Goal: Task Accomplishment & Management: Manage account settings

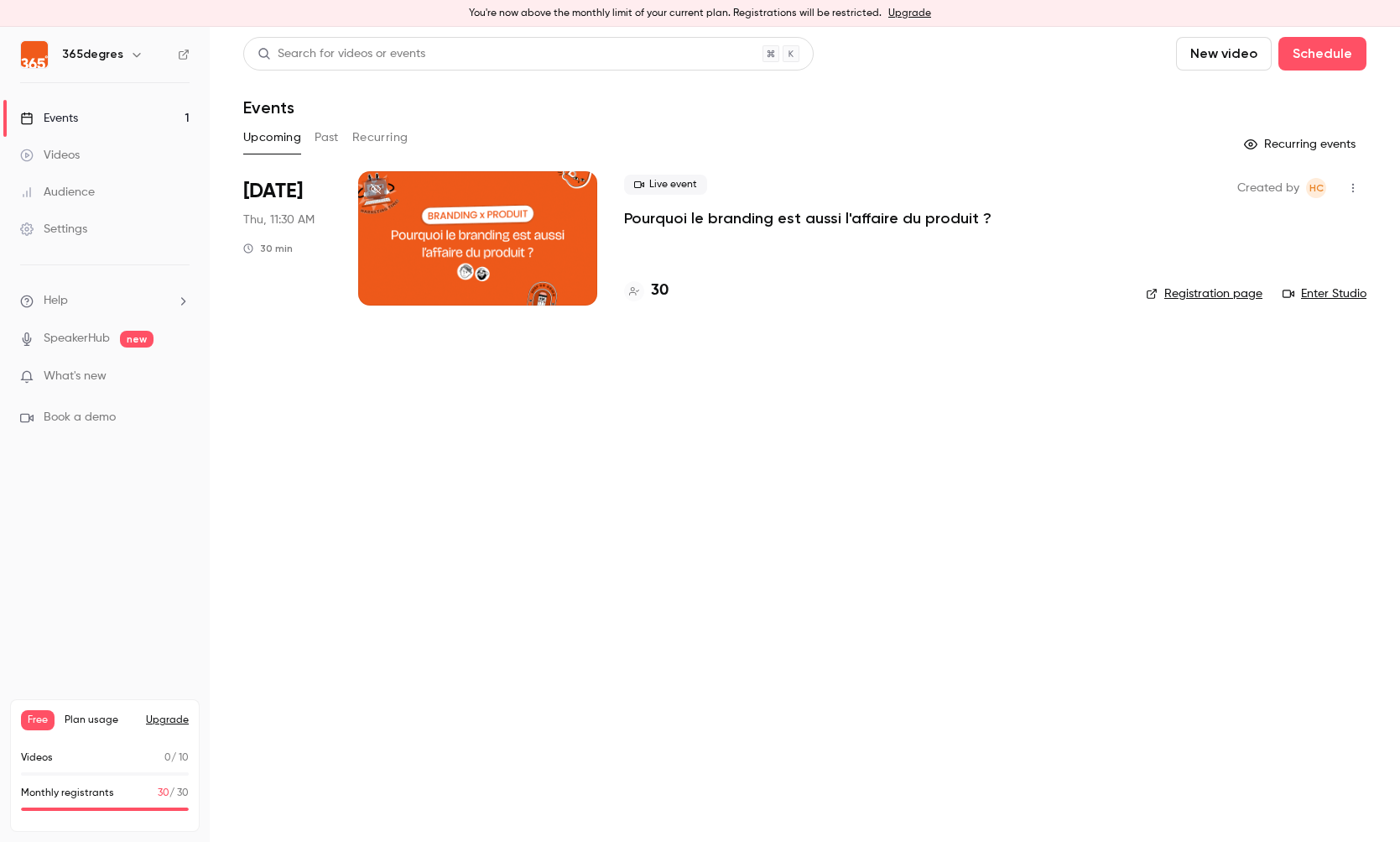
click at [503, 223] on div at bounding box center [477, 238] width 239 height 134
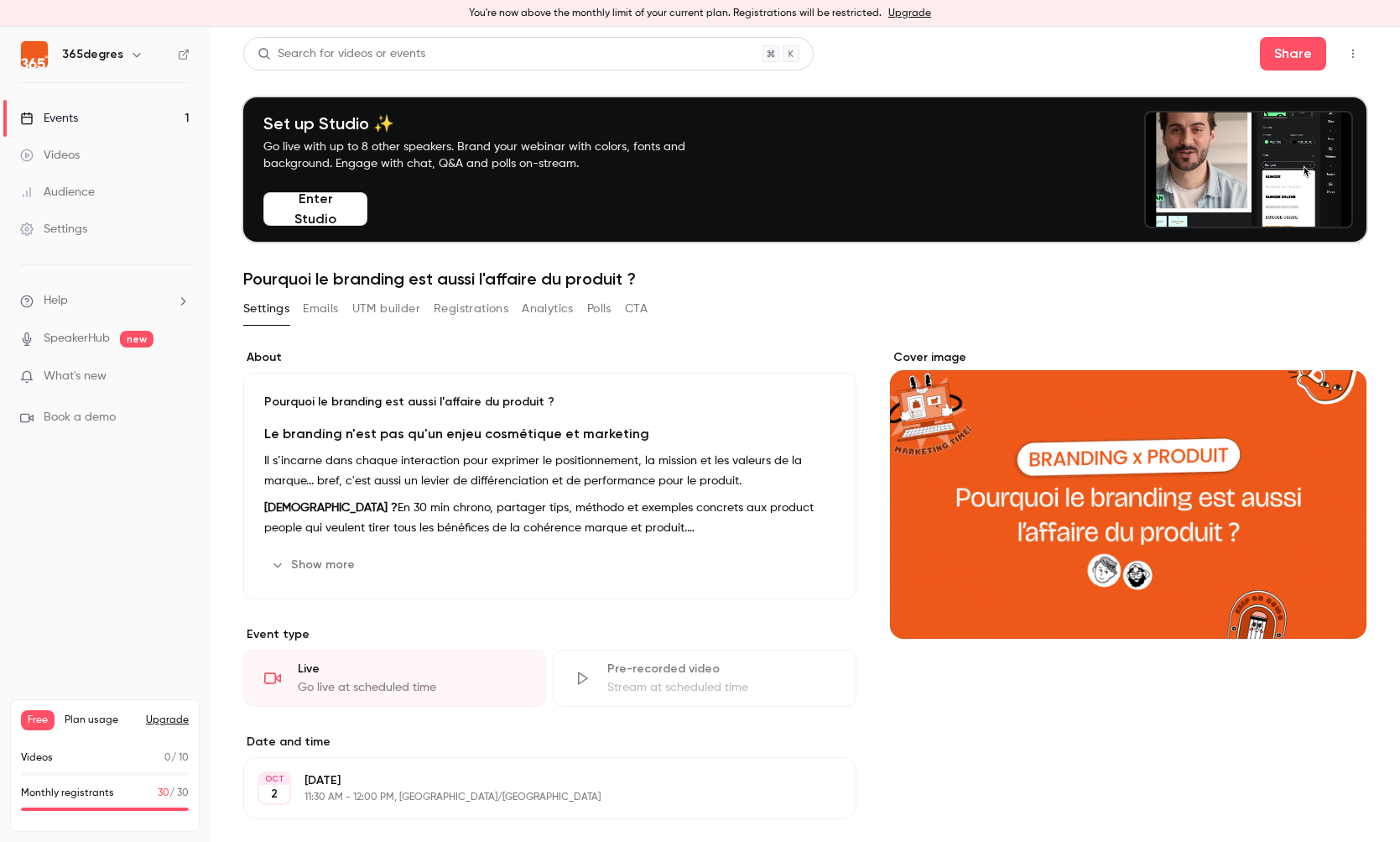
click at [327, 207] on button "Enter Studio" at bounding box center [315, 208] width 104 height 33
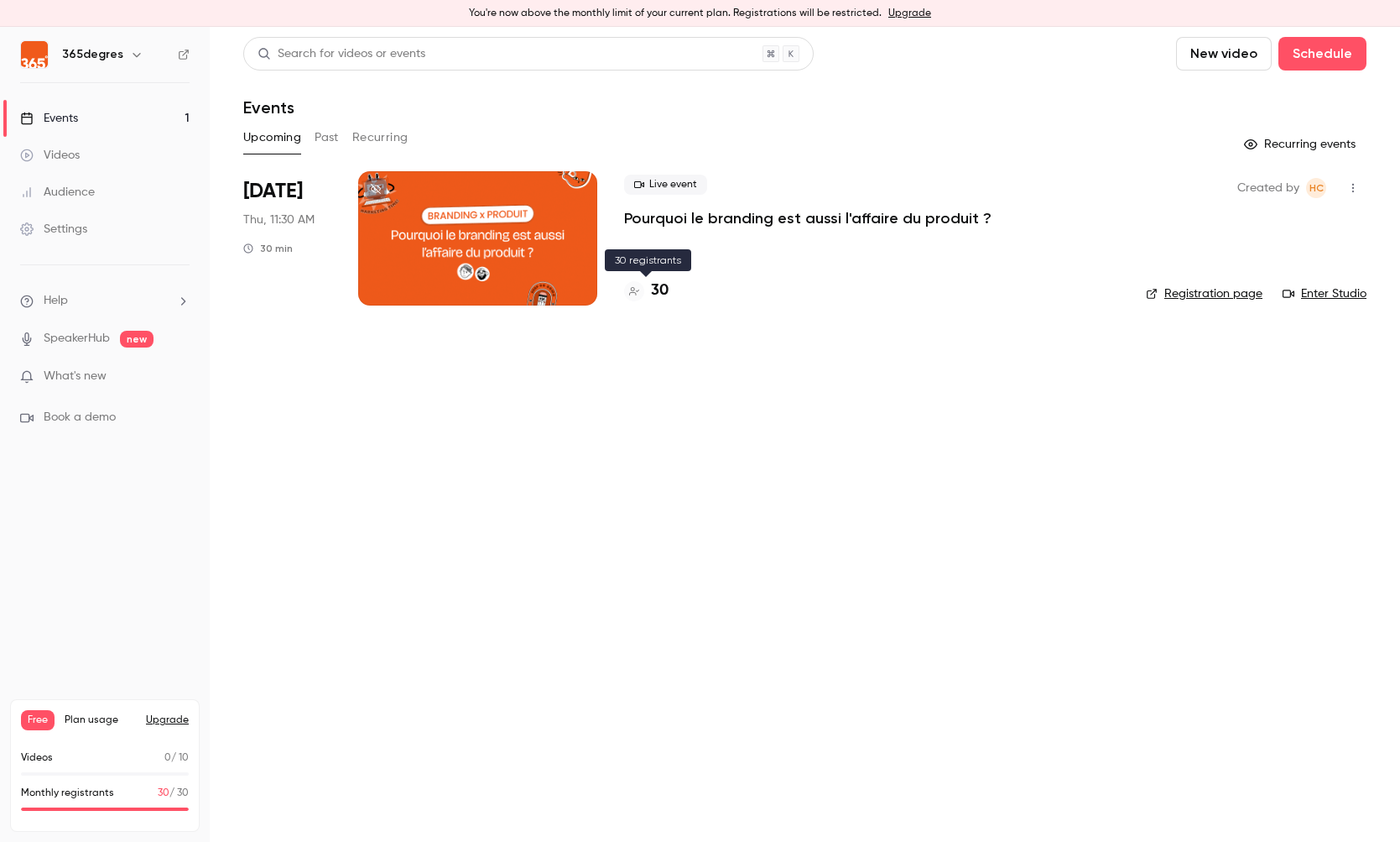
click at [664, 291] on h4 "30" at bounding box center [660, 291] width 18 height 23
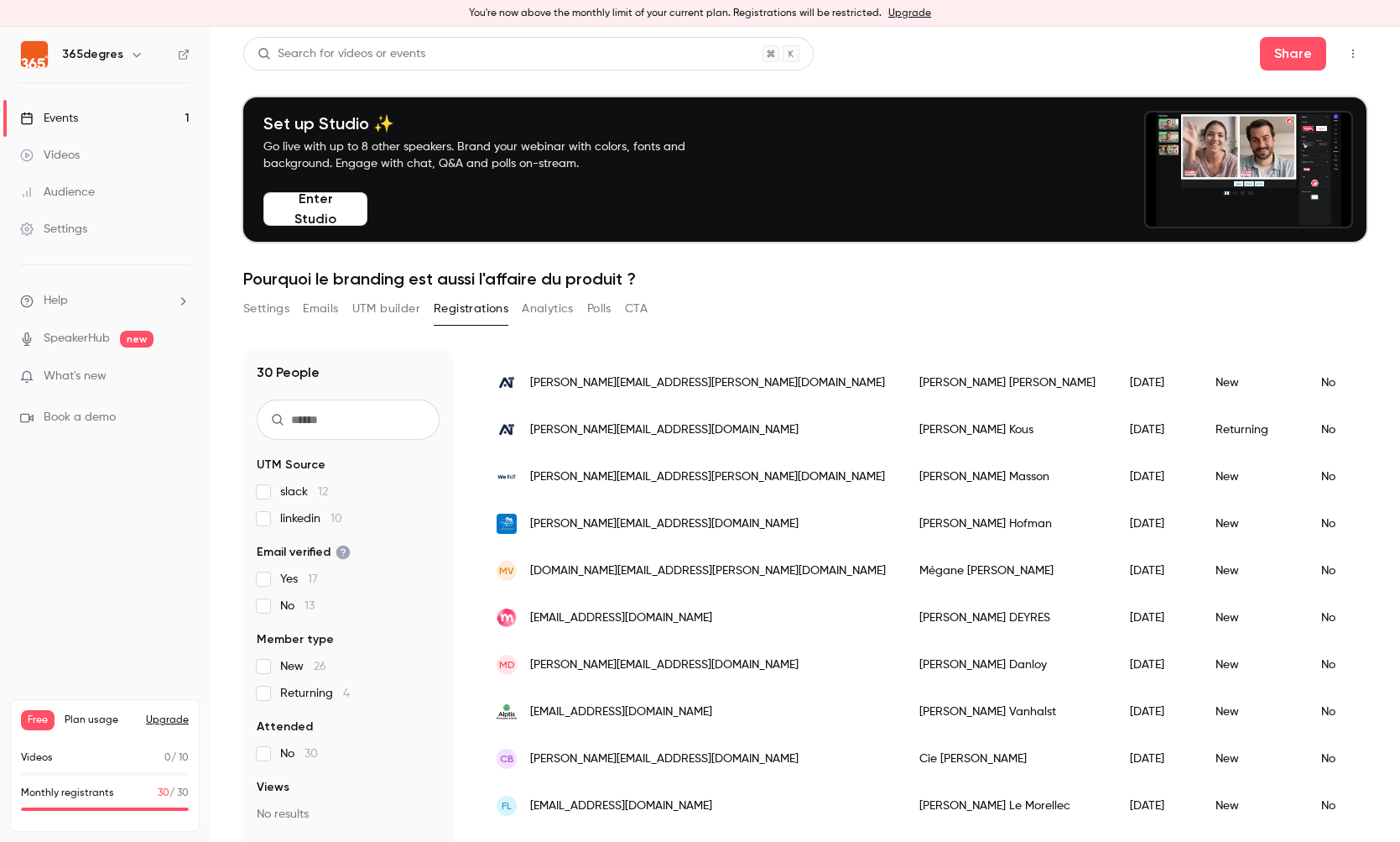
click at [1343, 50] on button "button" at bounding box center [1353, 54] width 27 height 27
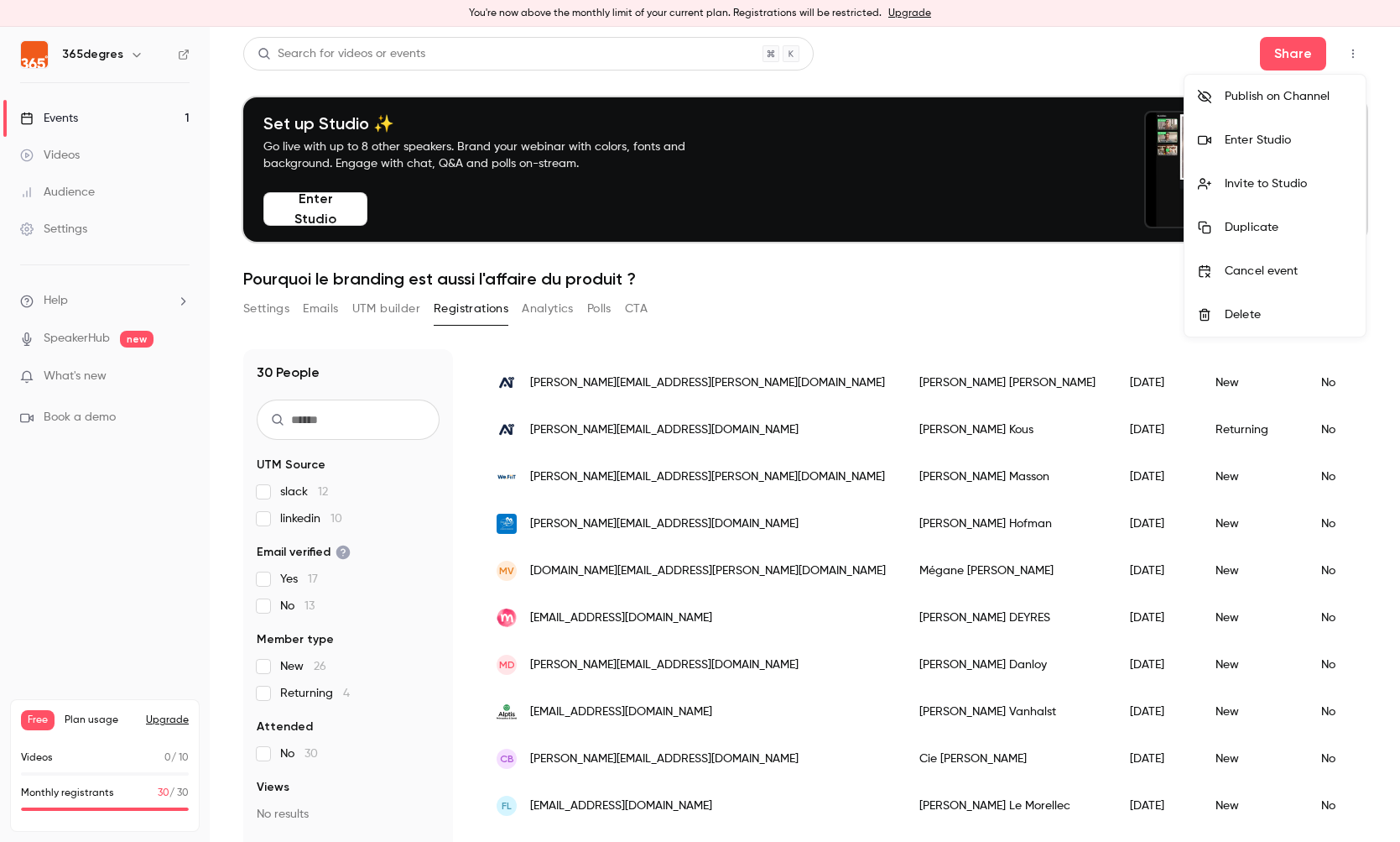
click at [55, 51] on div at bounding box center [700, 421] width 1400 height 842
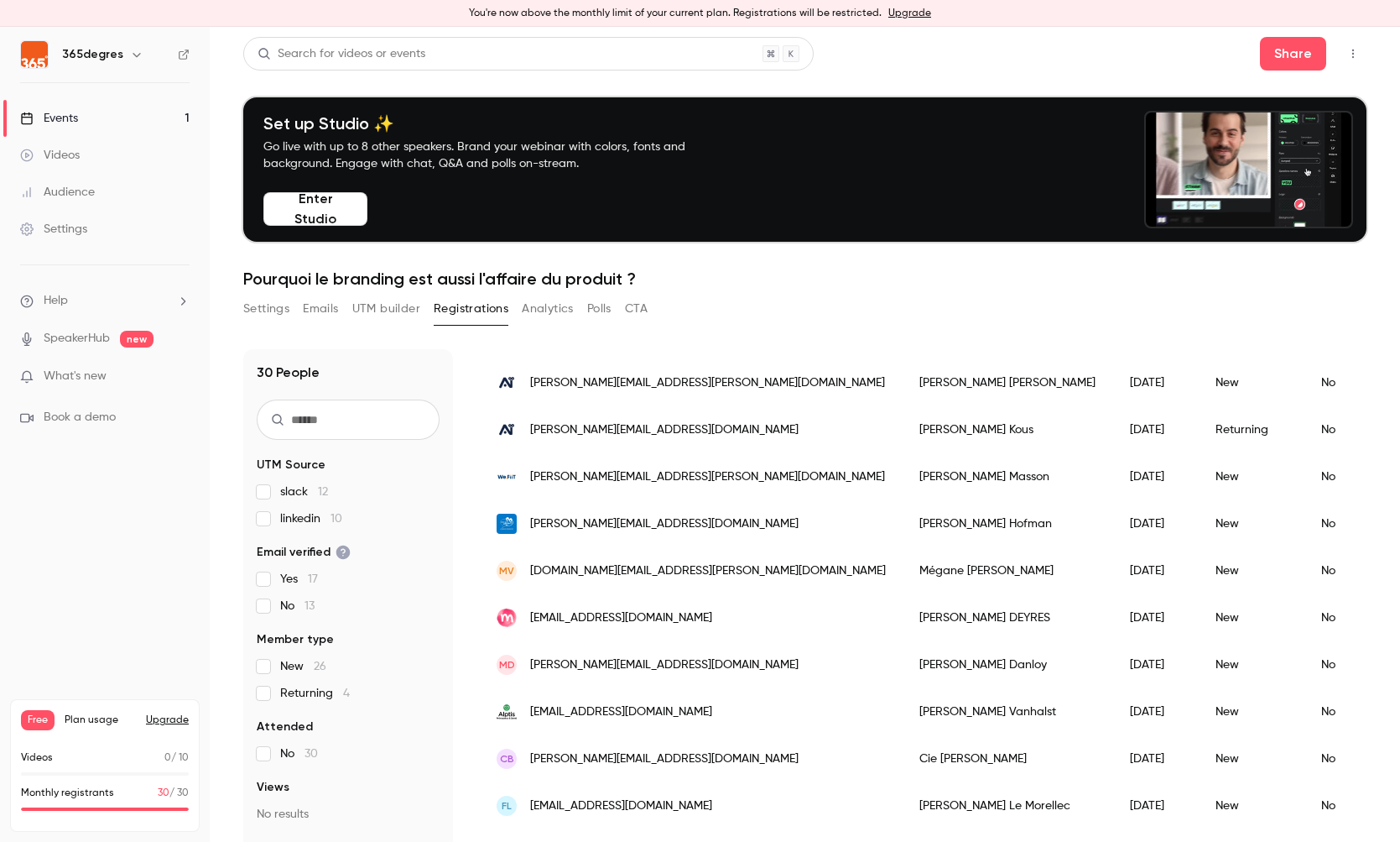
click at [102, 54] on h6 "365degres" at bounding box center [93, 54] width 61 height 17
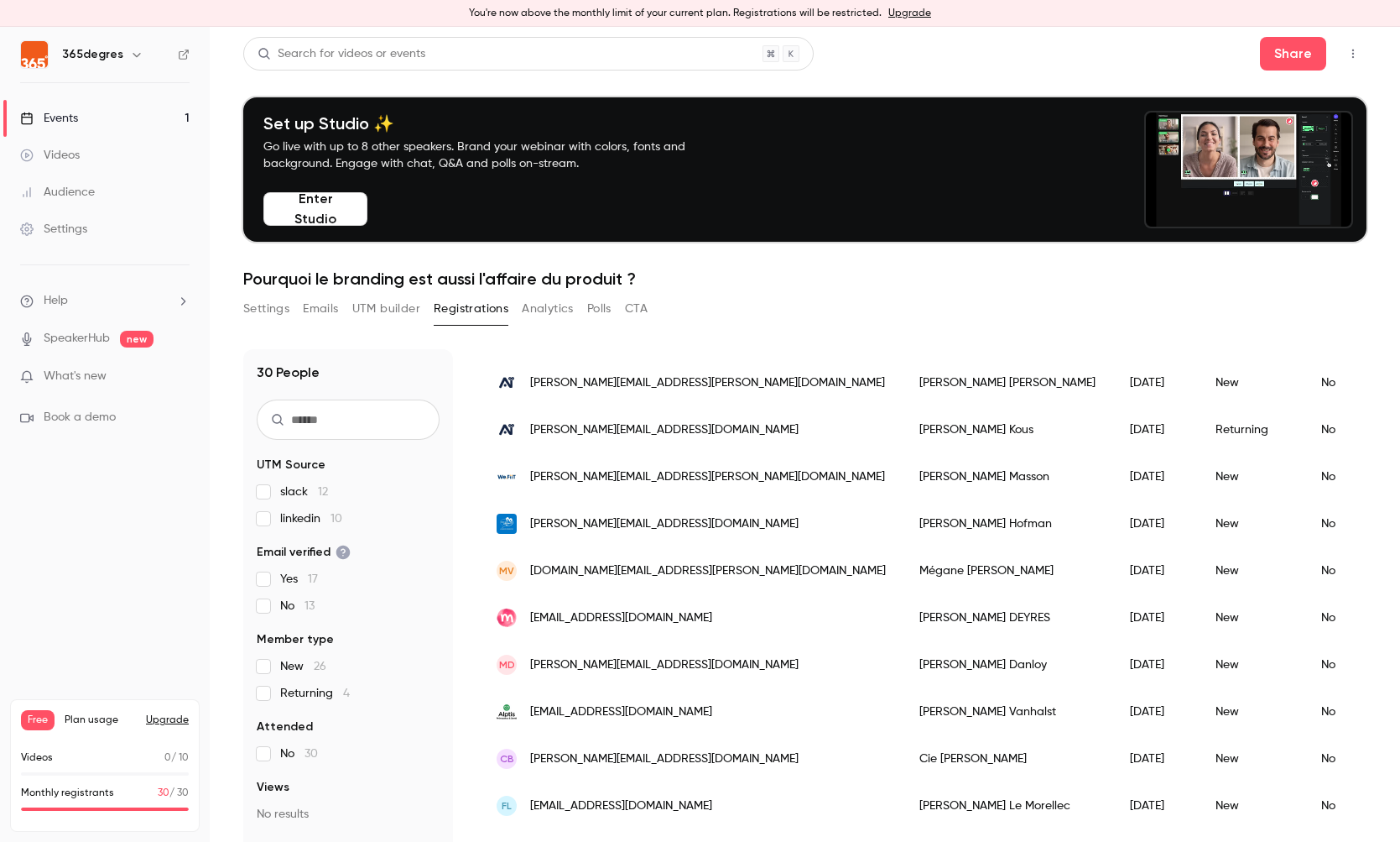
click at [35, 58] on img at bounding box center [34, 55] width 27 height 27
click at [90, 54] on h6 "365degres" at bounding box center [93, 54] width 61 height 17
click at [133, 55] on icon "button" at bounding box center [136, 55] width 7 height 5
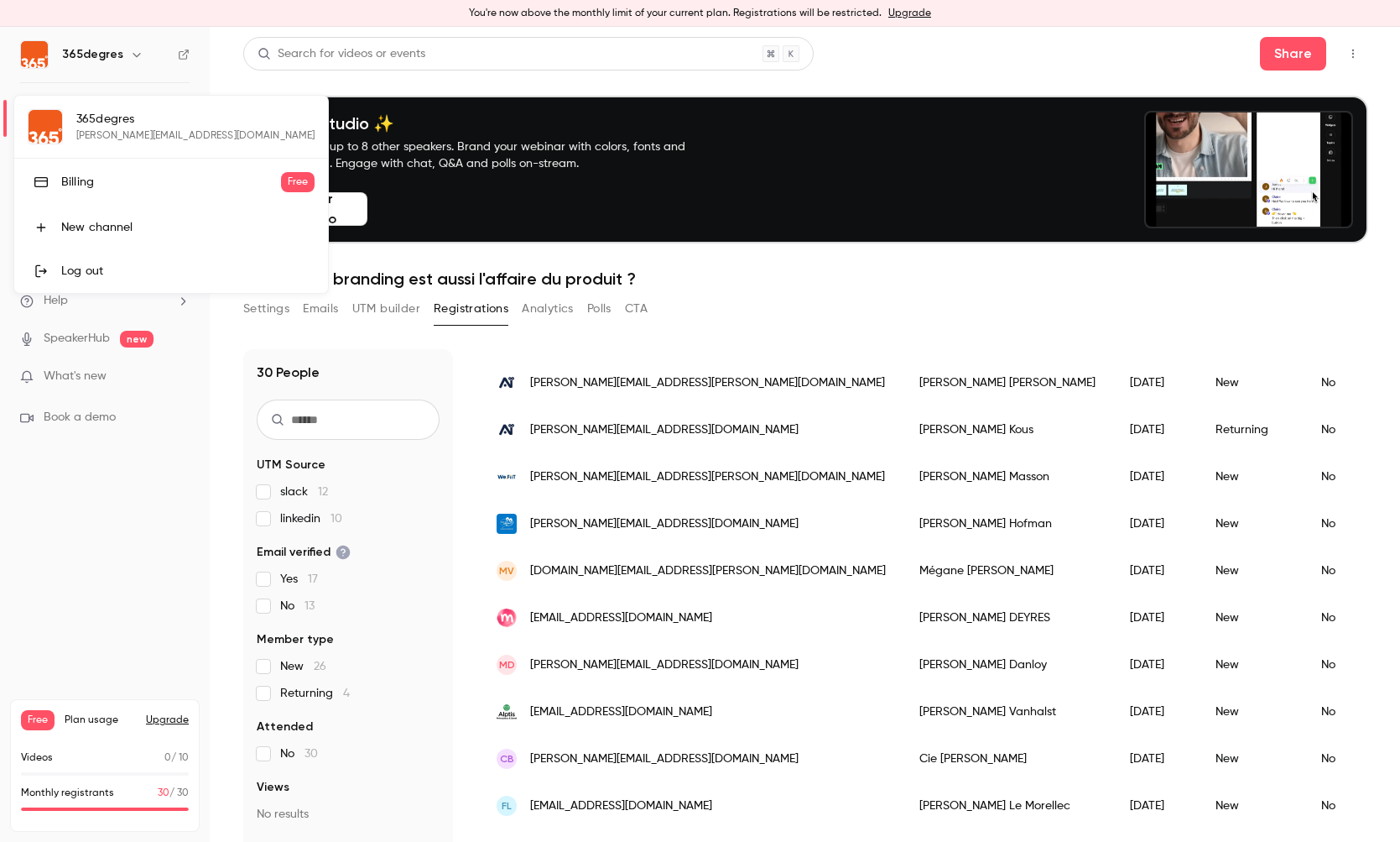
click at [78, 276] on div "Log out" at bounding box center [188, 271] width 253 height 17
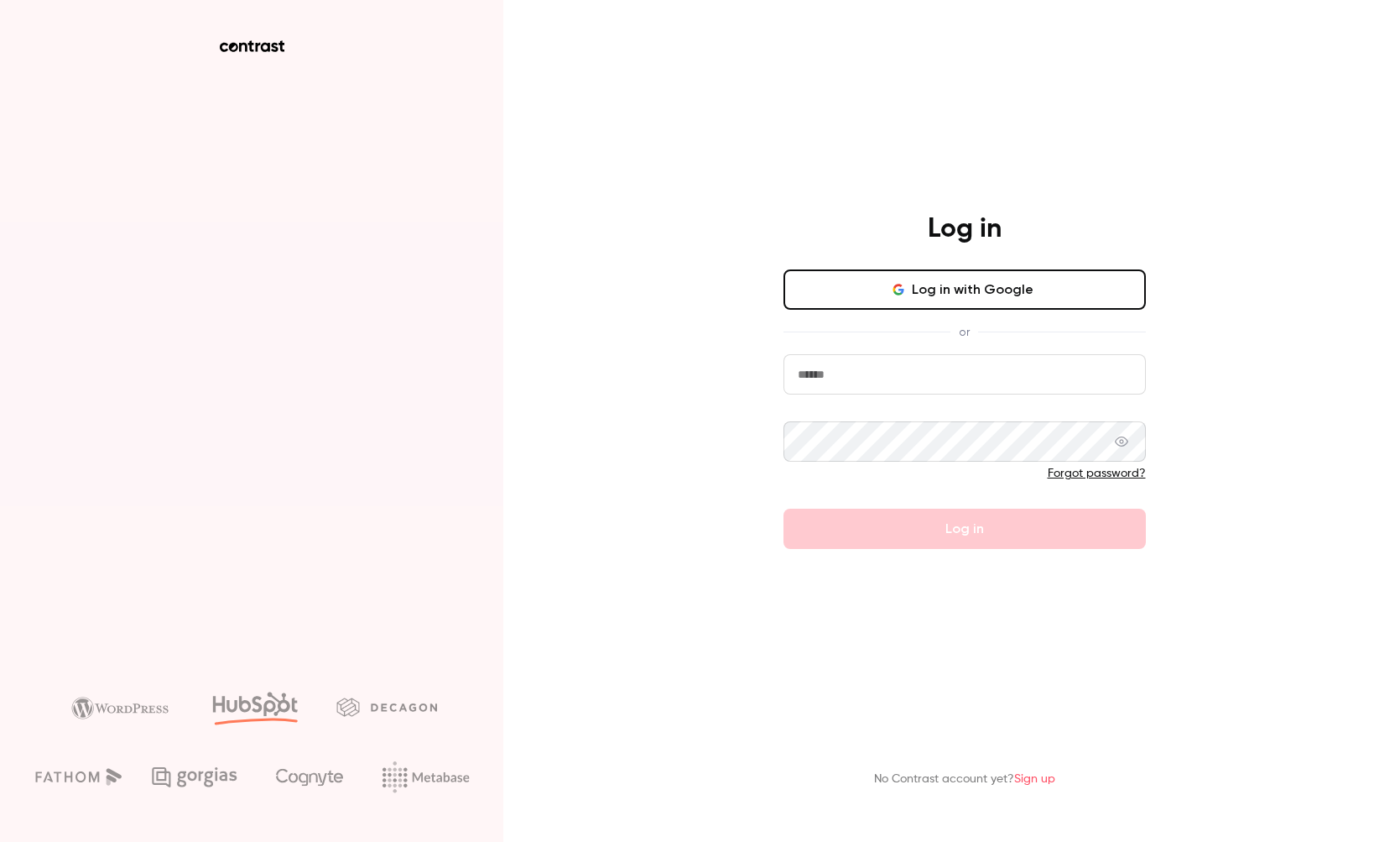
type input "**********"
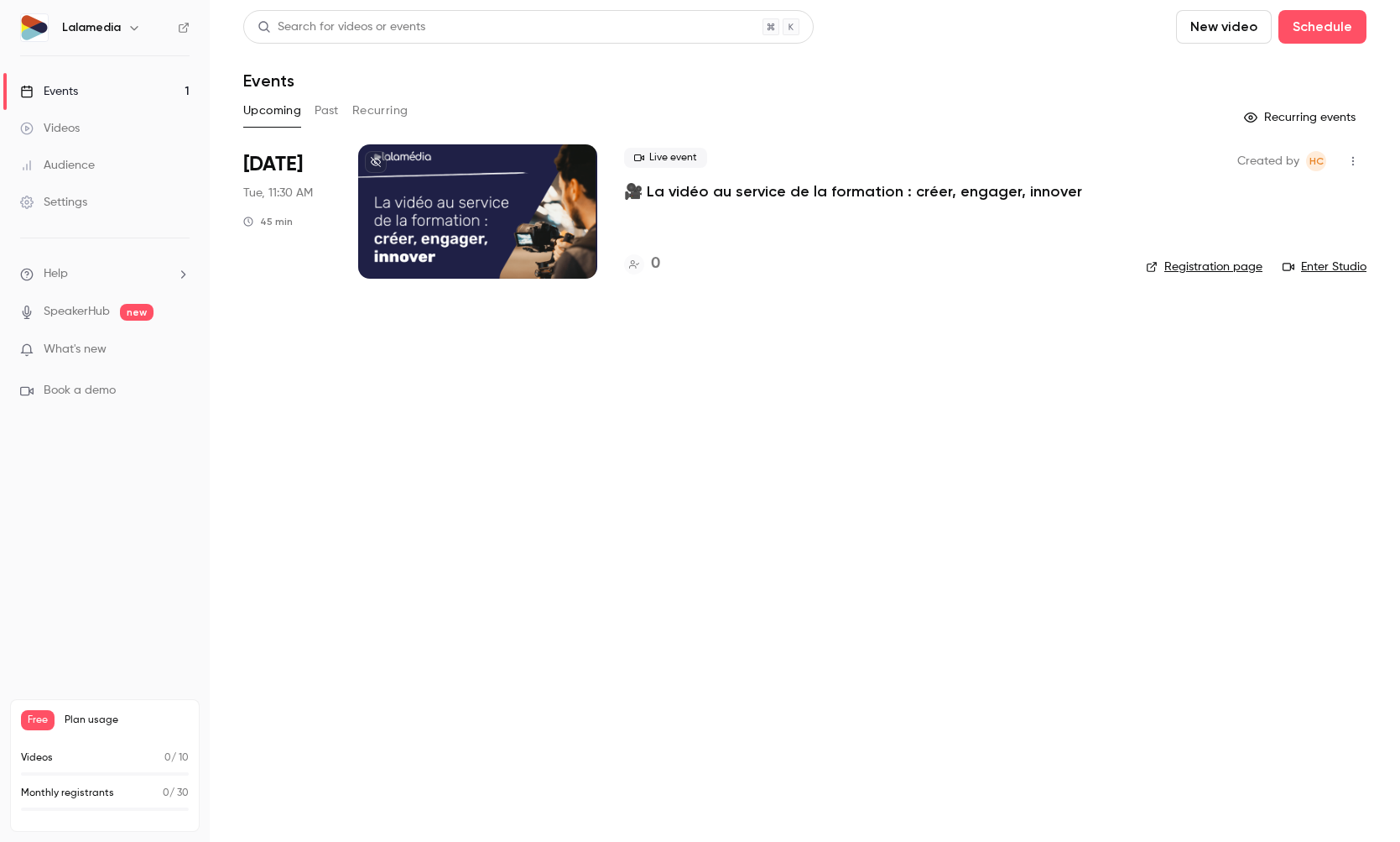
click at [758, 190] on p "🎥 La vidéo au service de la formation : créer, engager, innover" at bounding box center [853, 191] width 458 height 20
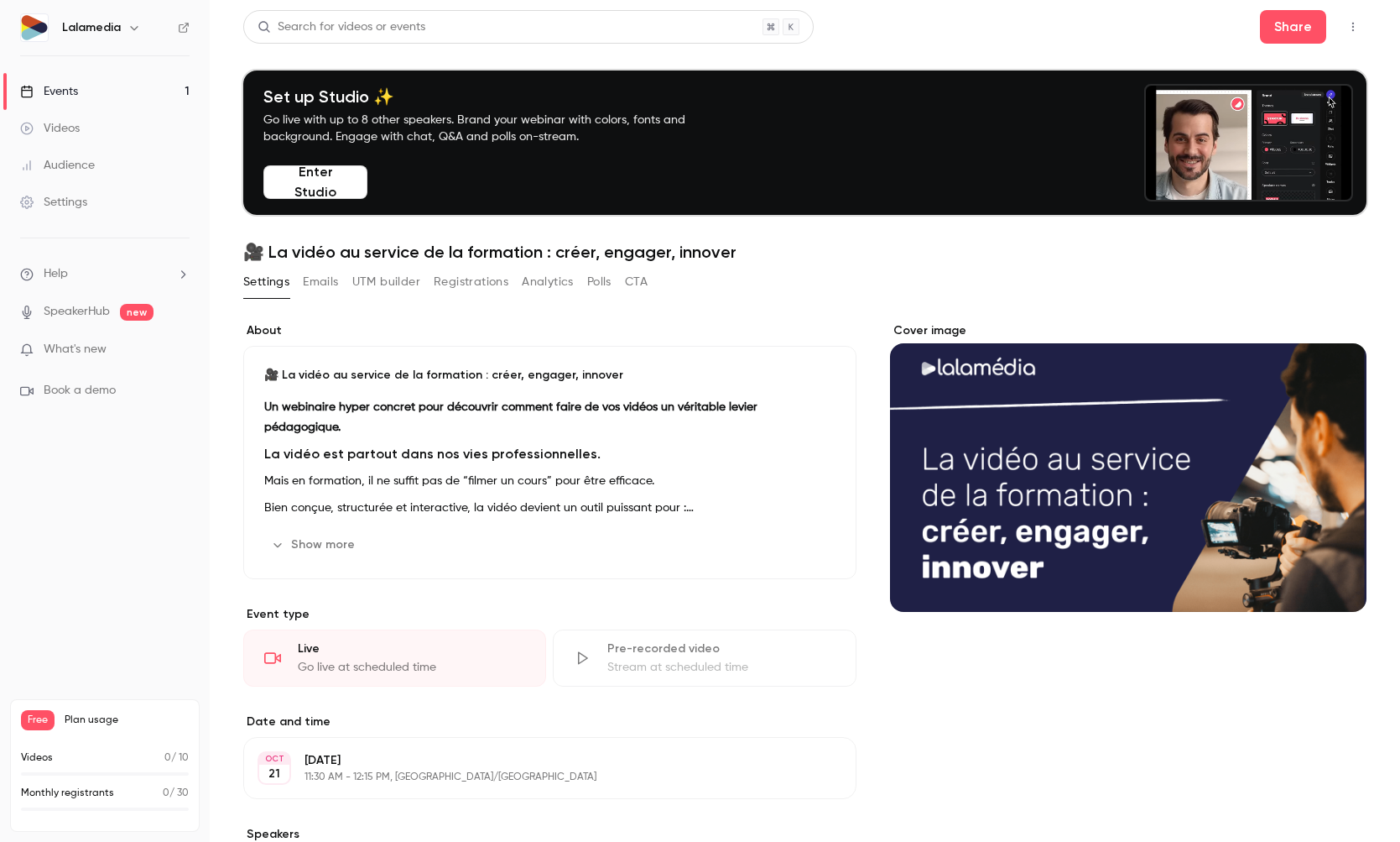
drag, startPoint x: 334, startPoint y: 545, endPoint x: 343, endPoint y: 540, distance: 10.3
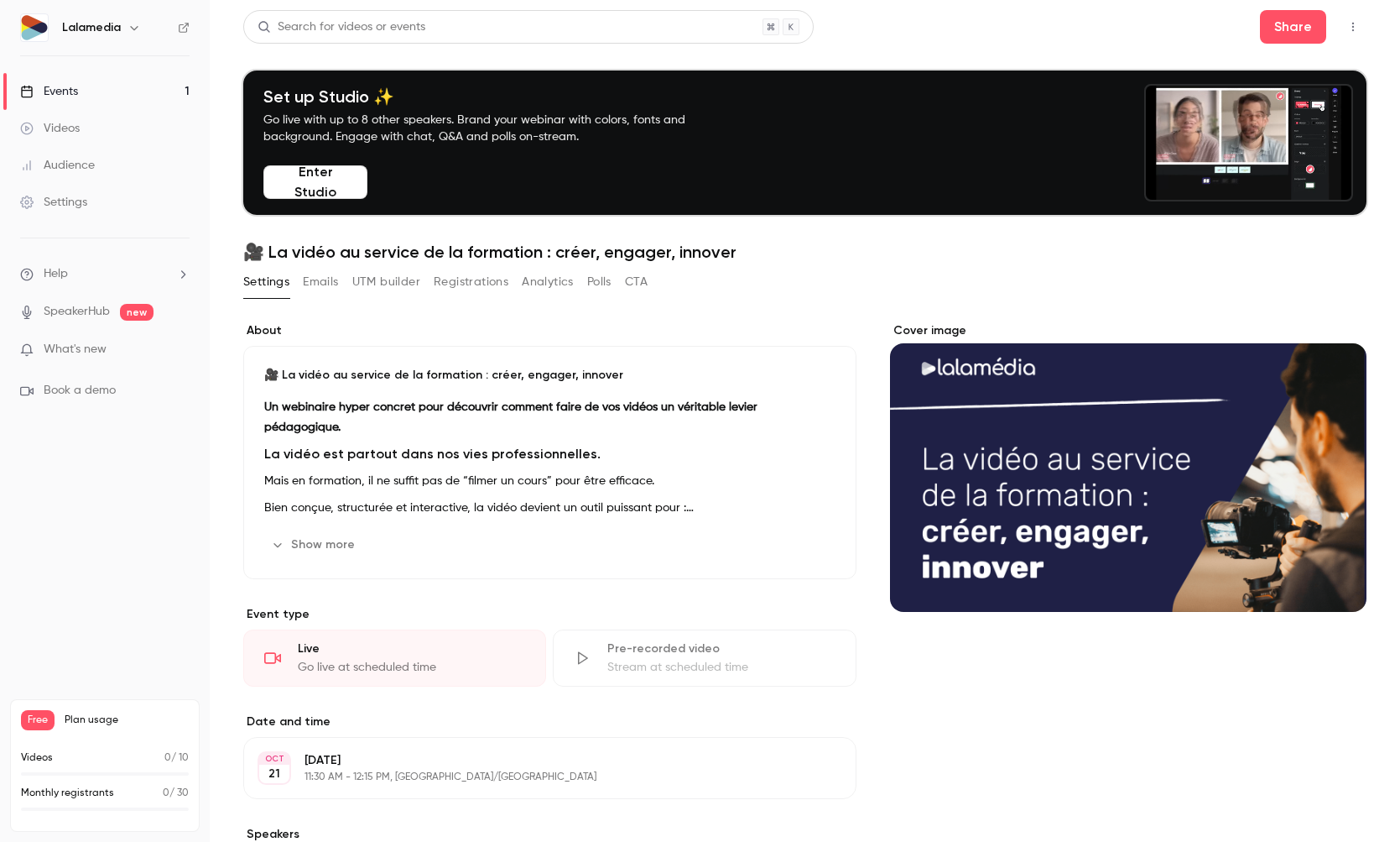
click at [334, 544] on button "Show more" at bounding box center [315, 545] width 101 height 27
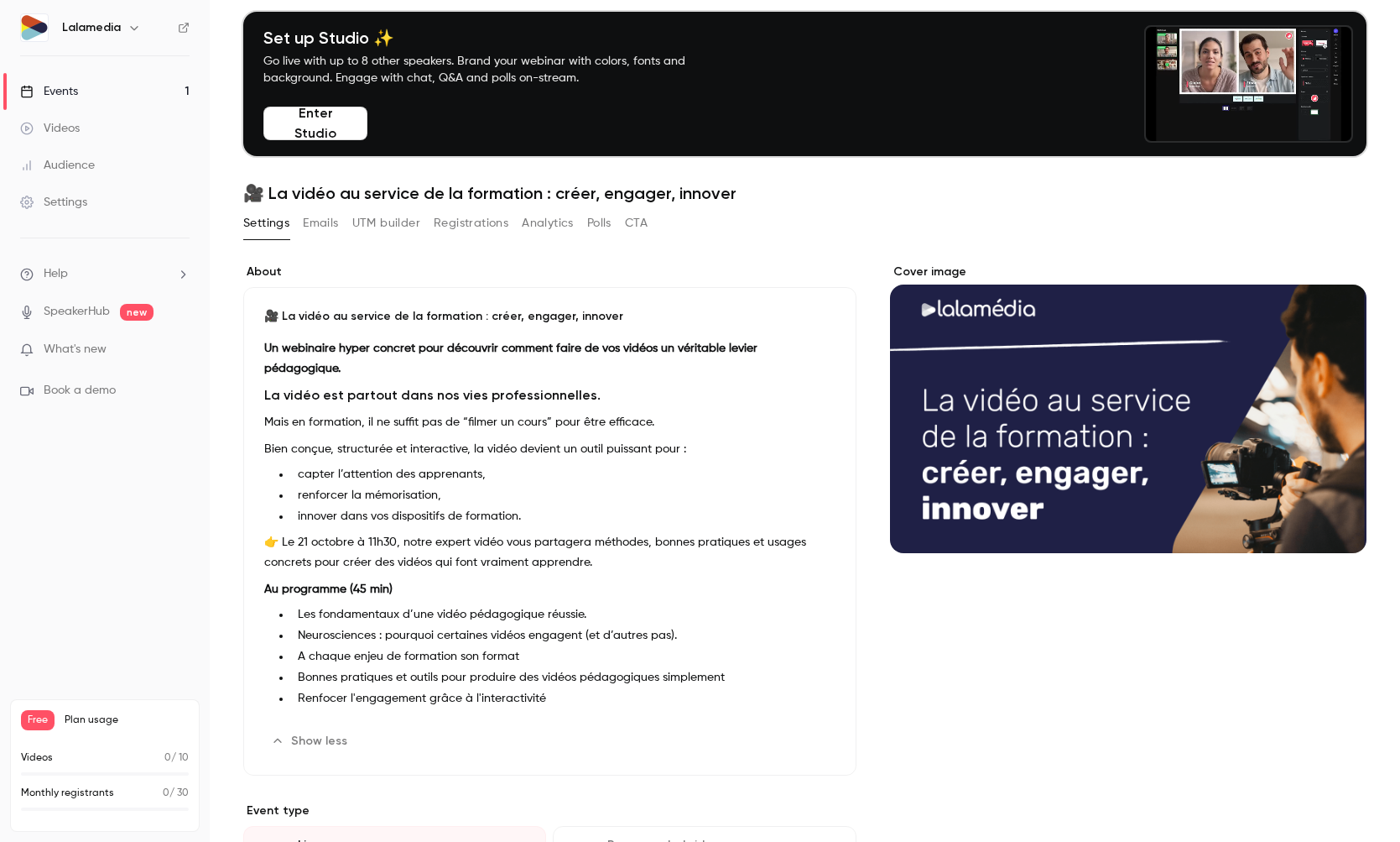
scroll to position [73, 0]
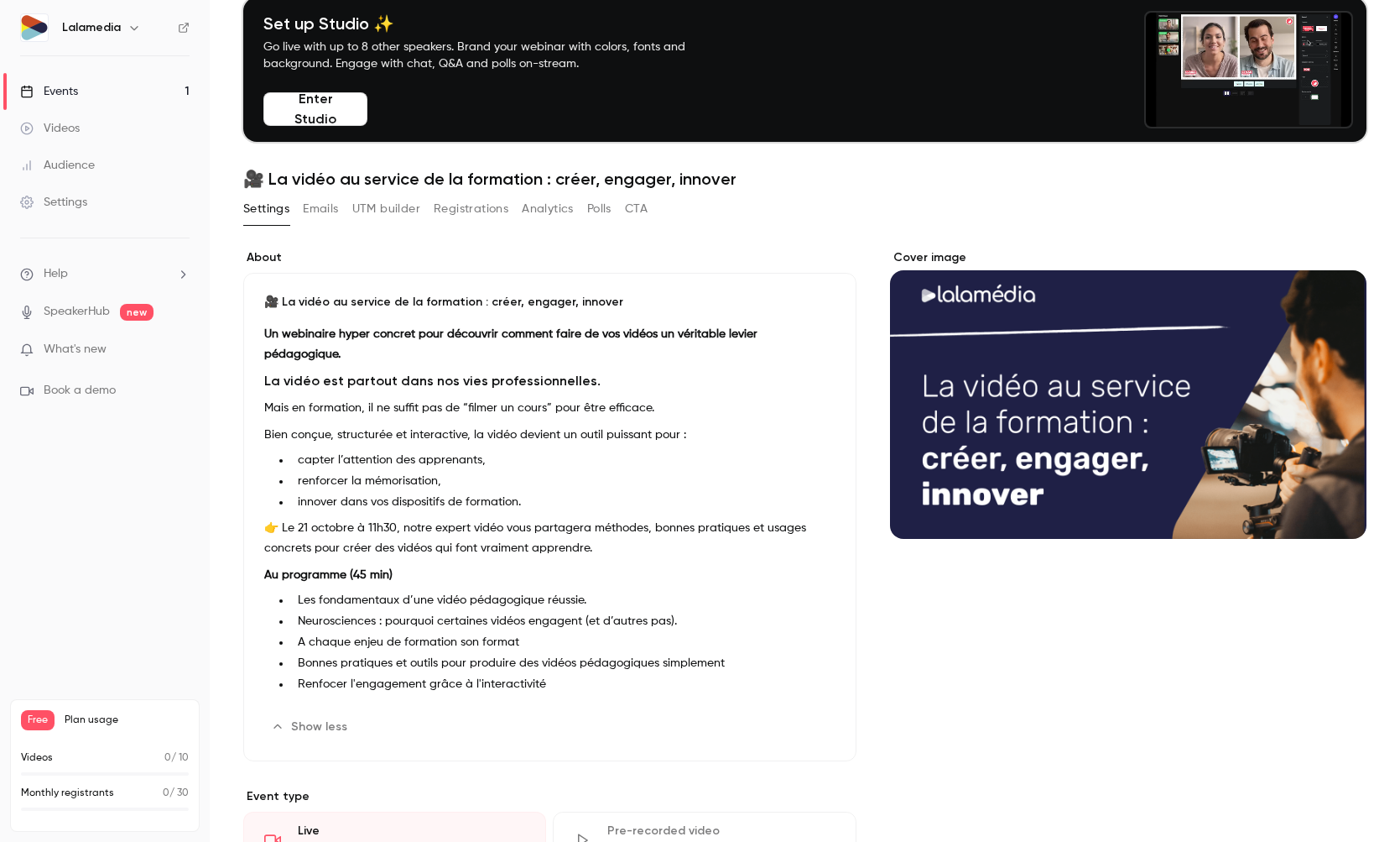
click at [800, 714] on button "Edit" at bounding box center [805, 727] width 61 height 27
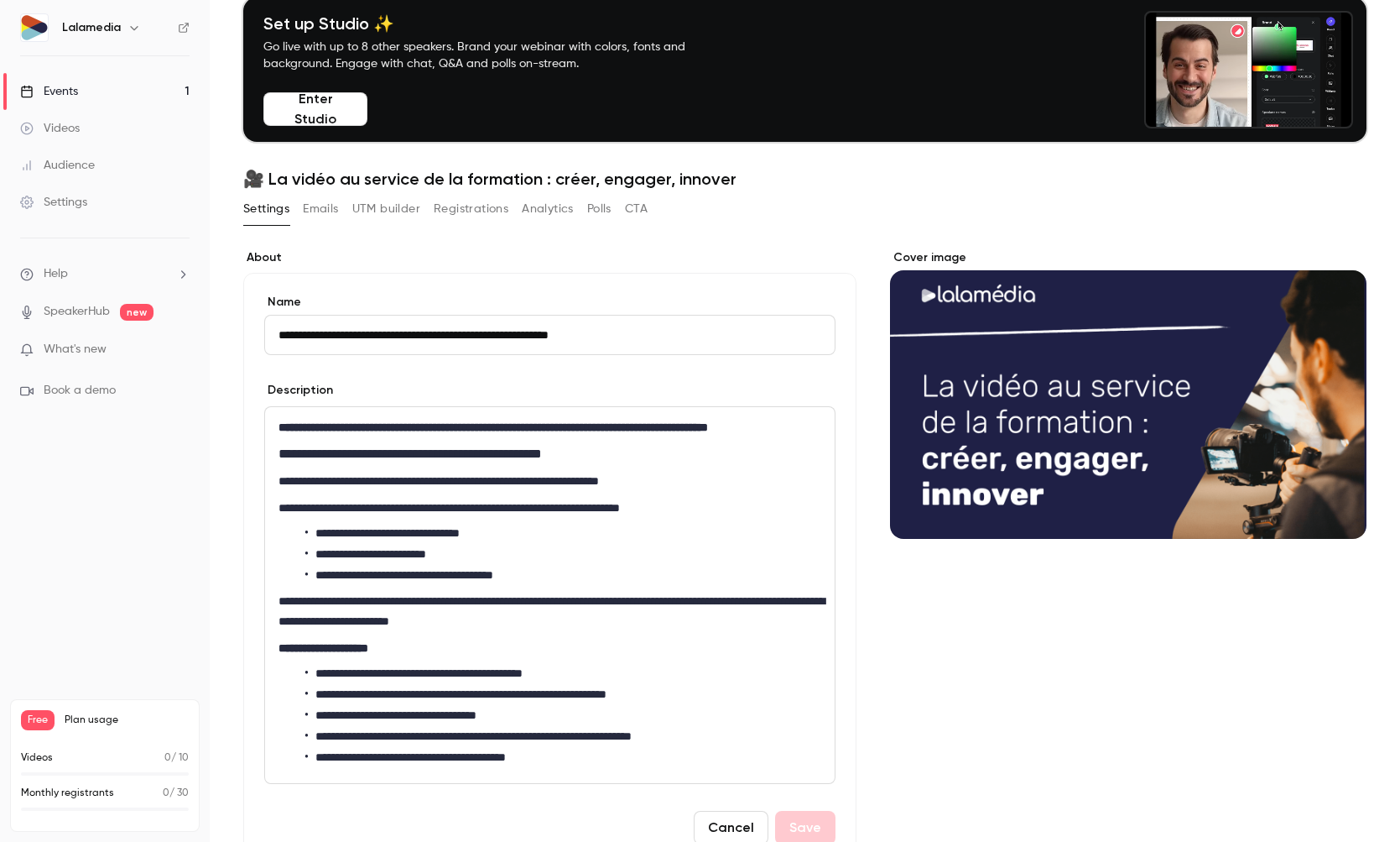
click at [349, 766] on li "**********" at bounding box center [564, 758] width 516 height 18
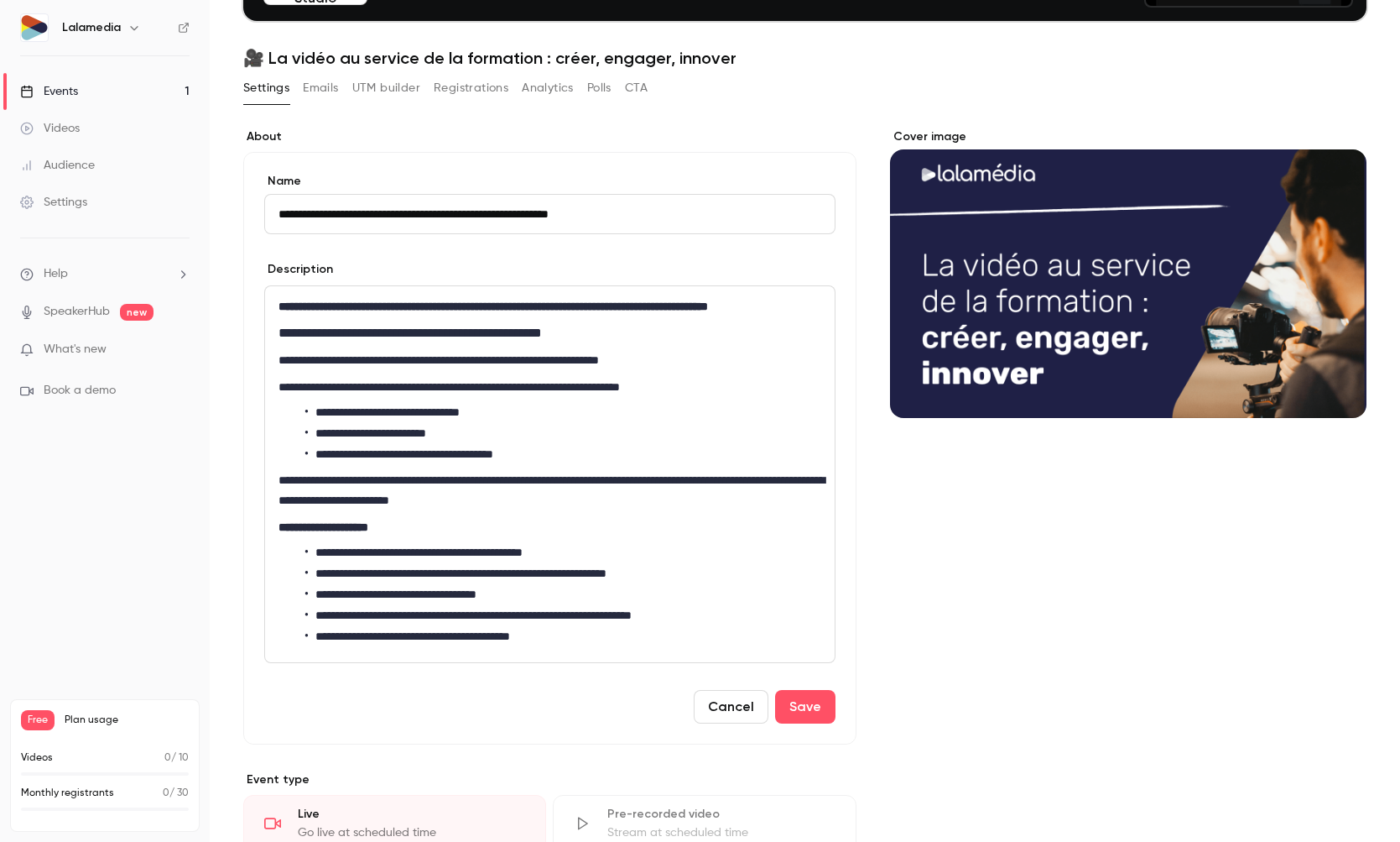
scroll to position [196, 0]
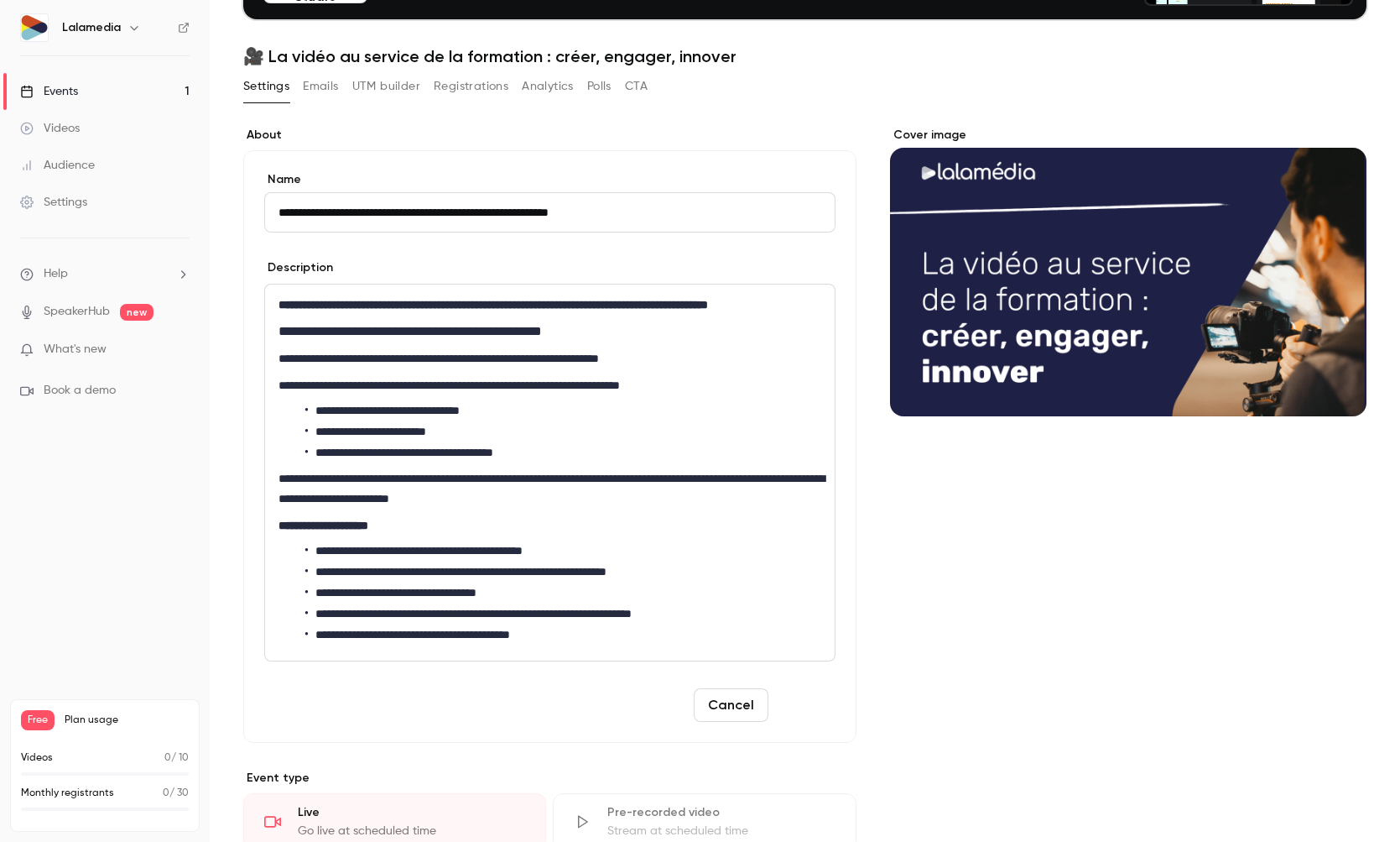
click at [798, 722] on button "Save" at bounding box center [805, 705] width 60 height 33
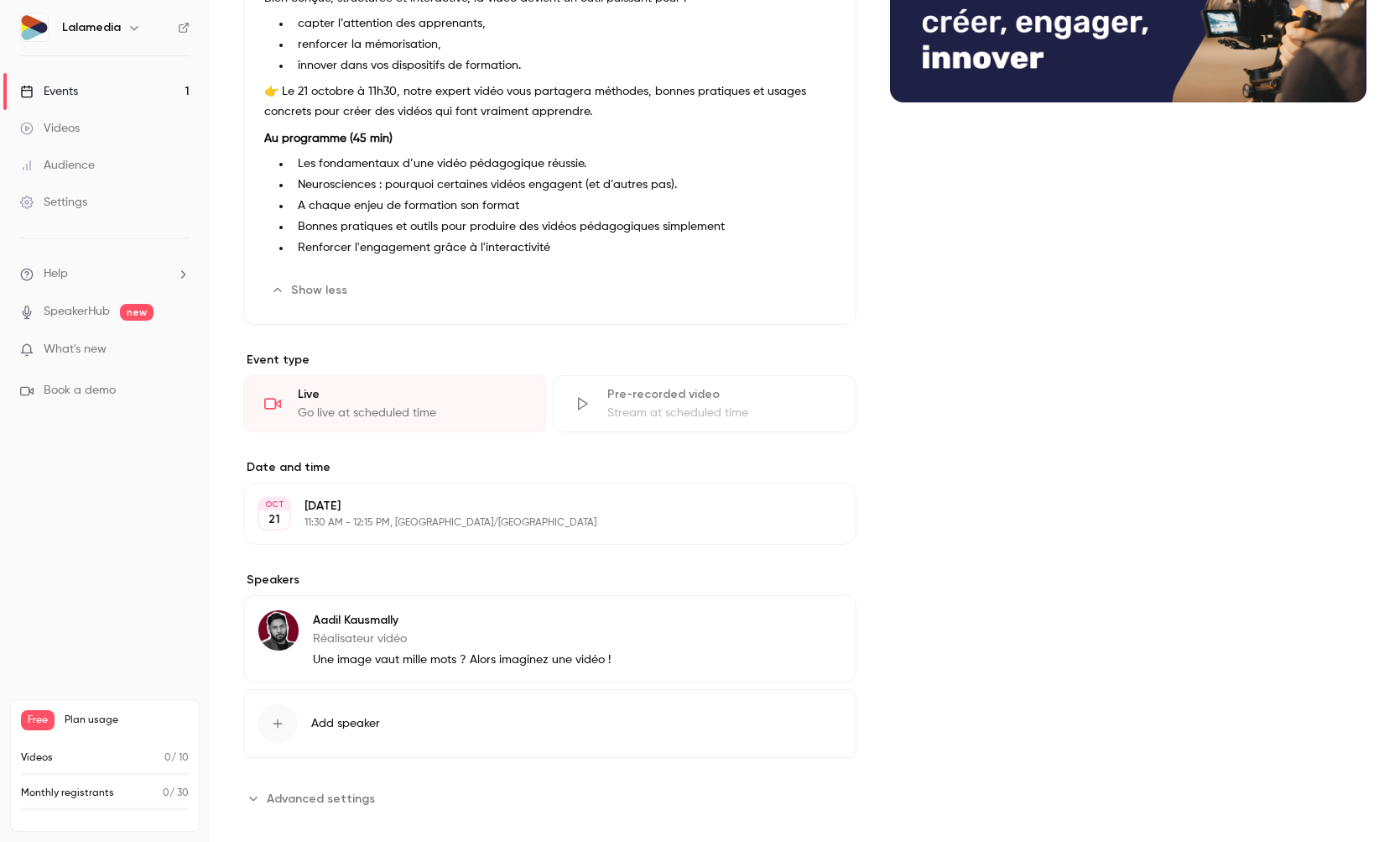
scroll to position [0, 0]
